Goal: Obtain resource: Download file/media

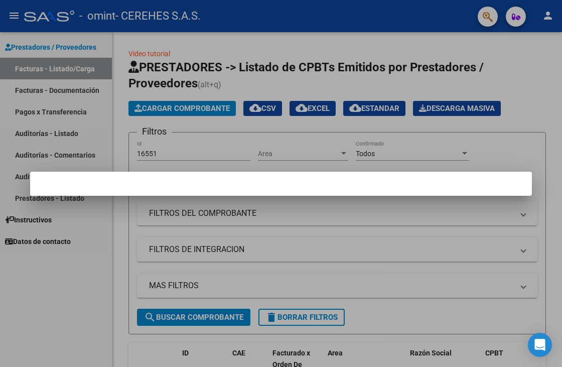
click at [325, 220] on div at bounding box center [281, 183] width 562 height 367
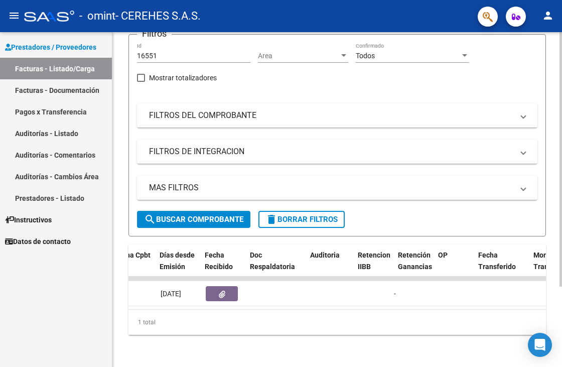
scroll to position [0, 457]
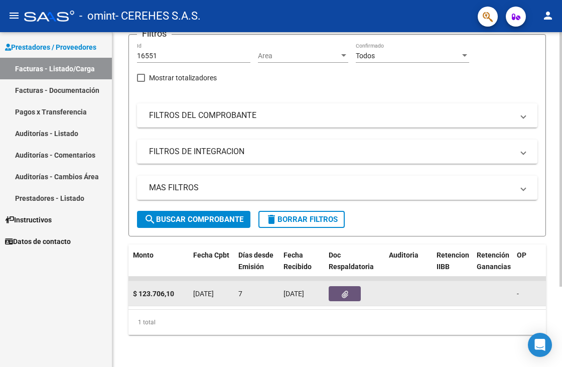
click at [343, 290] on icon "button" at bounding box center [344, 294] width 7 height 8
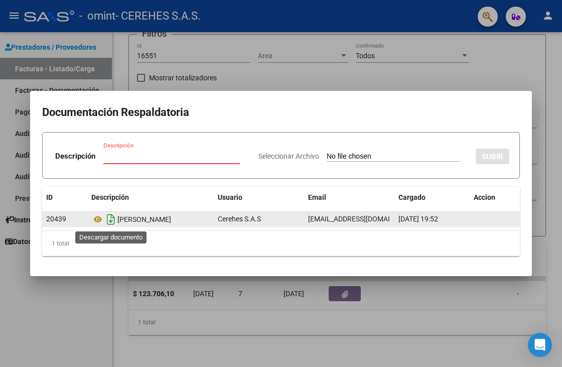
click at [112, 216] on icon "Descargar documento" at bounding box center [110, 219] width 13 height 16
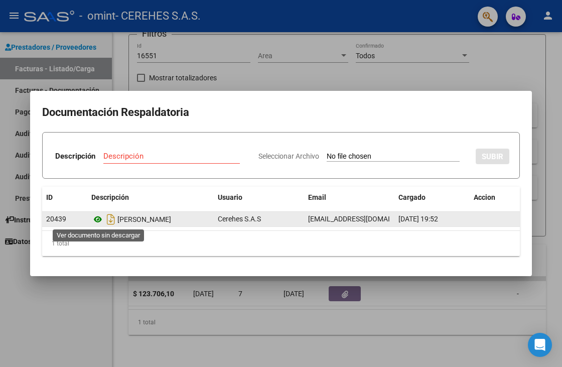
click at [97, 217] on icon at bounding box center [97, 219] width 13 height 12
click at [478, 218] on datatable-body-cell at bounding box center [494, 219] width 50 height 15
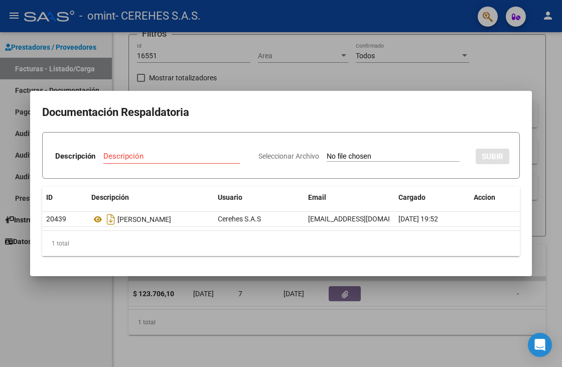
click at [396, 63] on div at bounding box center [281, 183] width 562 height 367
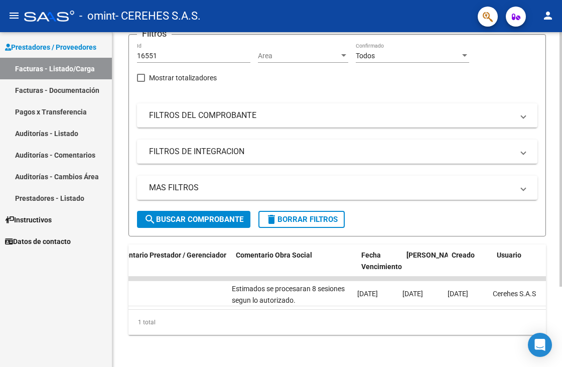
scroll to position [0, 1489]
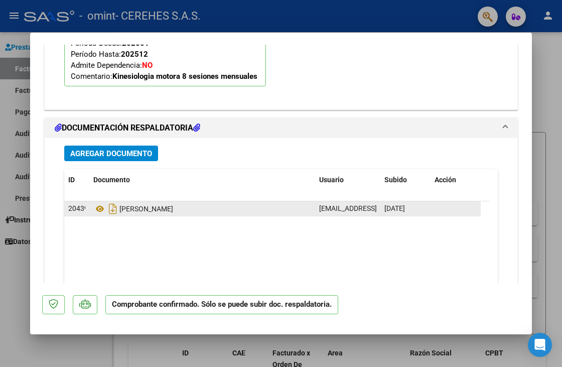
scroll to position [1256, 0]
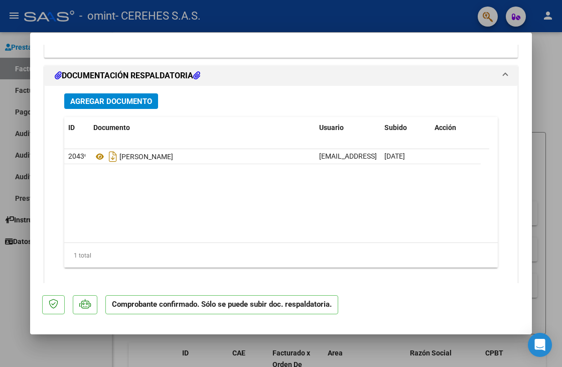
click at [97, 175] on datatable-body "20439 [PERSON_NAME] [PERSON_NAME][EMAIL_ADDRESS][DOMAIN_NAME] - Cerehes S.A.S […" at bounding box center [276, 195] width 425 height 93
click at [100, 97] on span "Agregar Documento" at bounding box center [111, 101] width 82 height 9
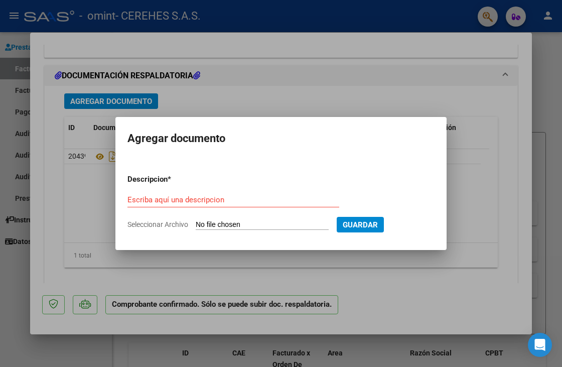
click at [465, 166] on div at bounding box center [281, 183] width 562 height 367
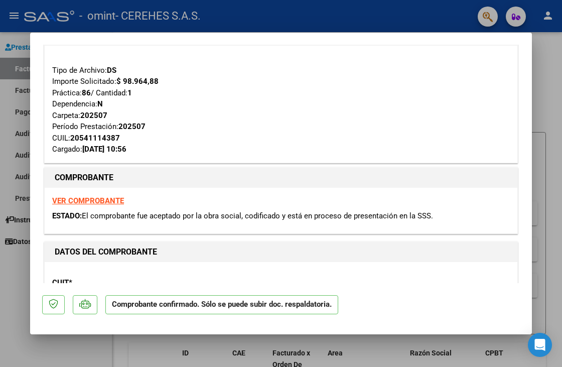
scroll to position [0, 0]
